Goal: Task Accomplishment & Management: Manage account settings

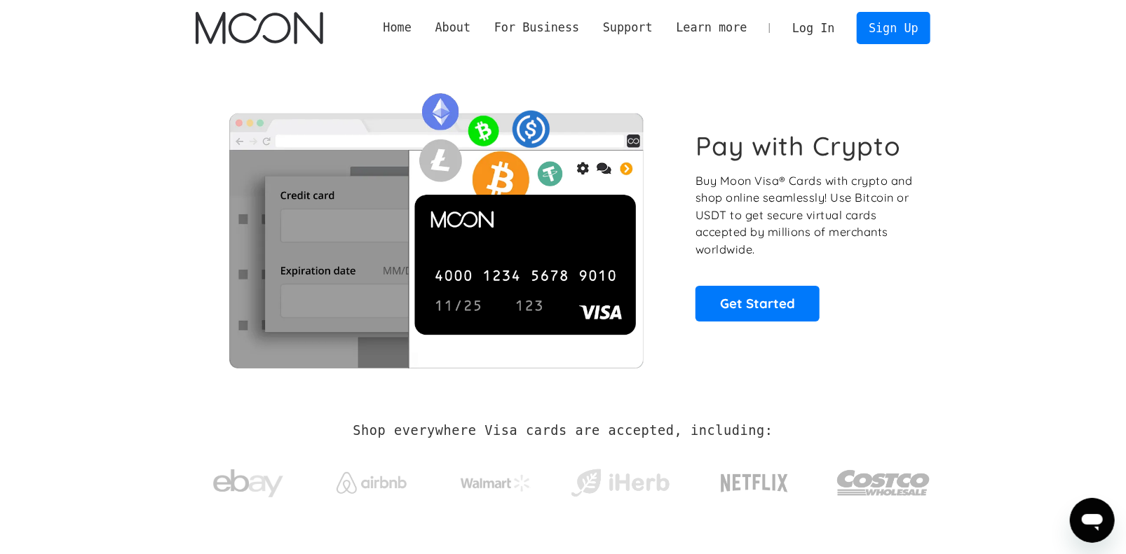
drag, startPoint x: 0, startPoint y: 0, endPoint x: 835, endPoint y: 36, distance: 836.2
click at [835, 36] on link "Log In" at bounding box center [813, 28] width 66 height 31
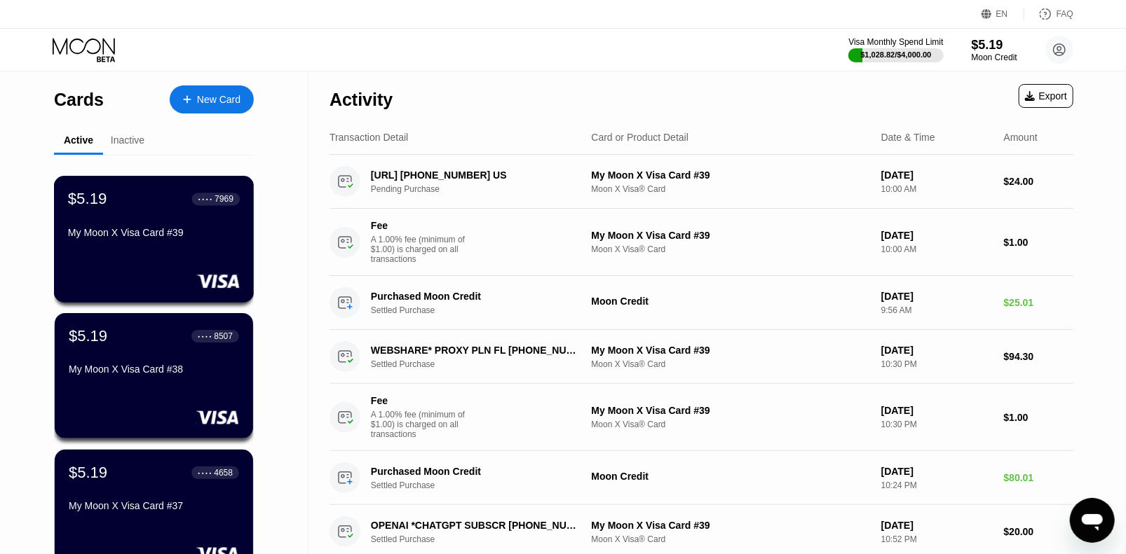
click at [136, 264] on div "$5.19 ● ● ● ● 7969 My Moon X Visa Card #39" at bounding box center [154, 239] width 200 height 127
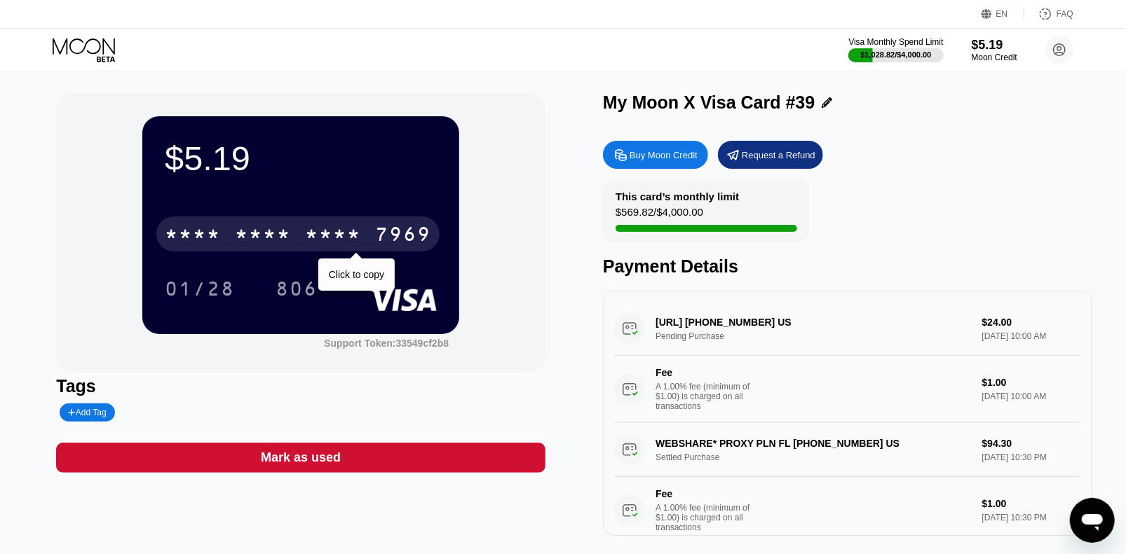
click at [350, 233] on div "* * * *" at bounding box center [333, 236] width 56 height 22
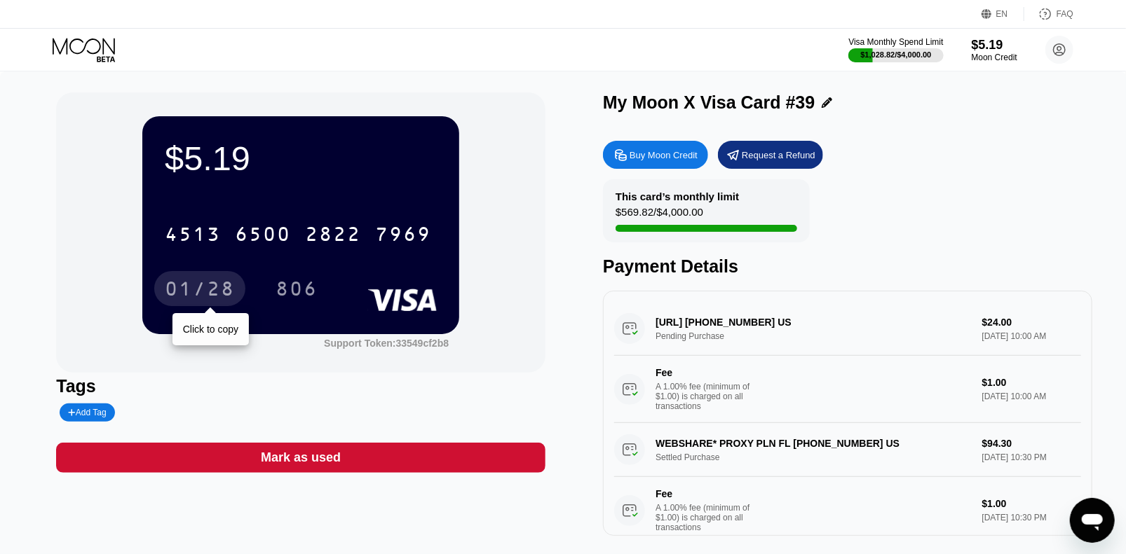
click at [205, 291] on div "01/28" at bounding box center [200, 291] width 70 height 22
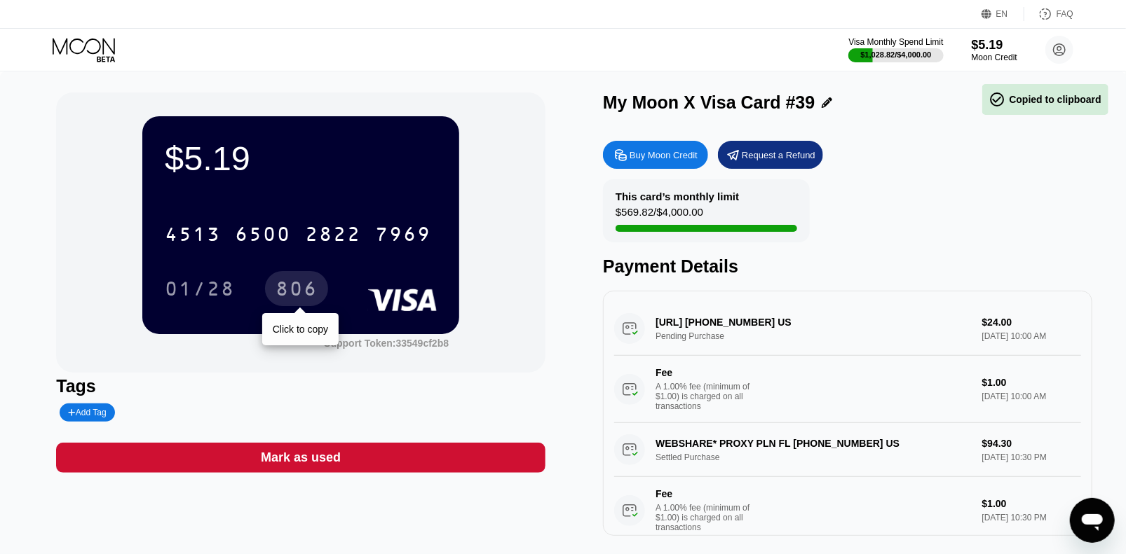
click at [291, 285] on div "806" at bounding box center [296, 288] width 63 height 35
